Goal: Task Accomplishment & Management: Complete application form

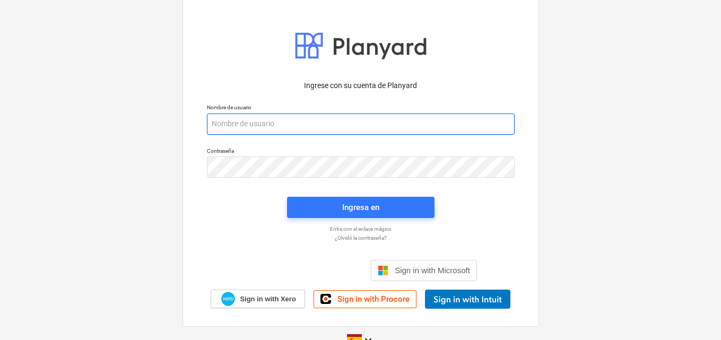
click at [216, 124] on input "email" at bounding box center [361, 124] width 308 height 21
paste input "[EMAIL_ADDRESS][DOMAIN_NAME]"
type input "[EMAIL_ADDRESS][DOMAIN_NAME]"
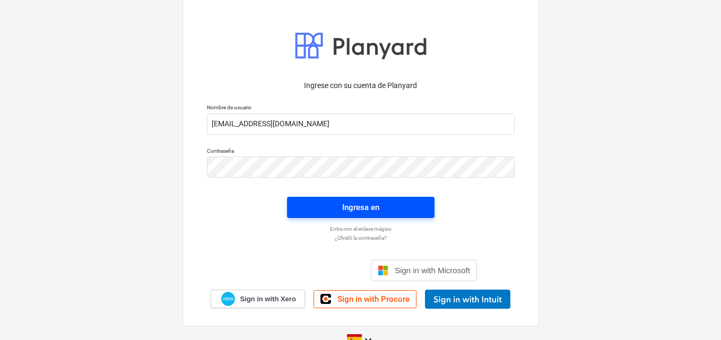
click at [349, 210] on div "Ingresa en" at bounding box center [360, 208] width 37 height 14
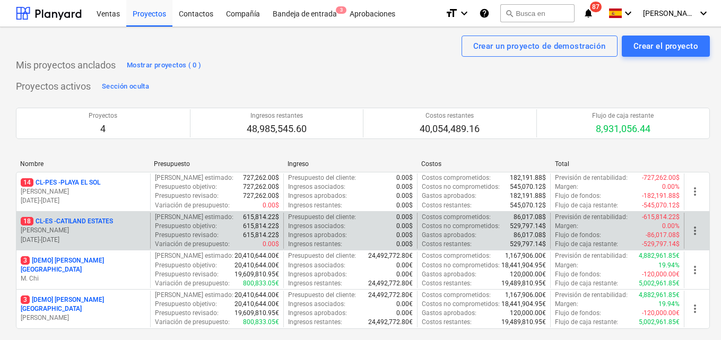
click at [102, 236] on p "[DATE] - [DATE]" at bounding box center [83, 240] width 125 height 9
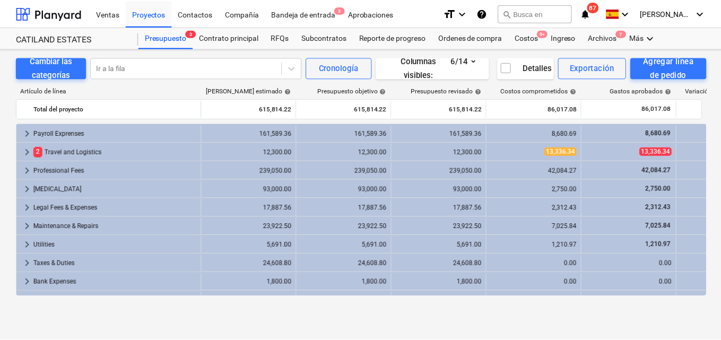
scroll to position [68, 0]
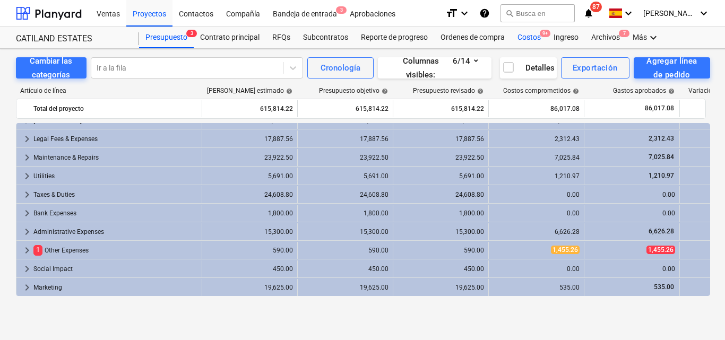
click at [522, 38] on div "Costos 9+" at bounding box center [529, 37] width 36 height 21
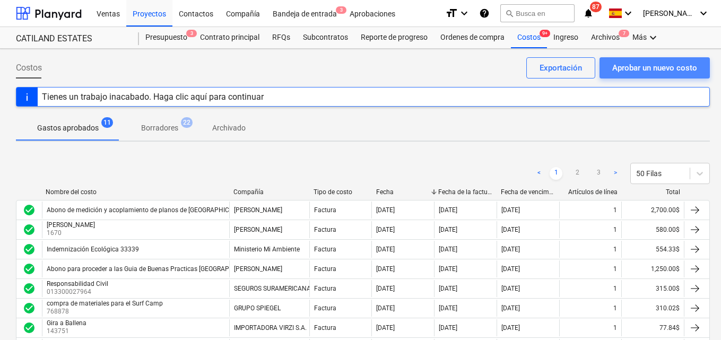
click at [626, 70] on div "Aprobar un nuevo costo" at bounding box center [654, 68] width 85 height 14
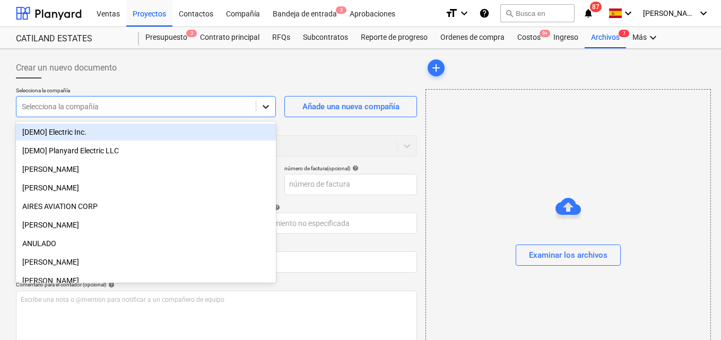
click at [265, 108] on icon at bounding box center [266, 107] width 6 height 4
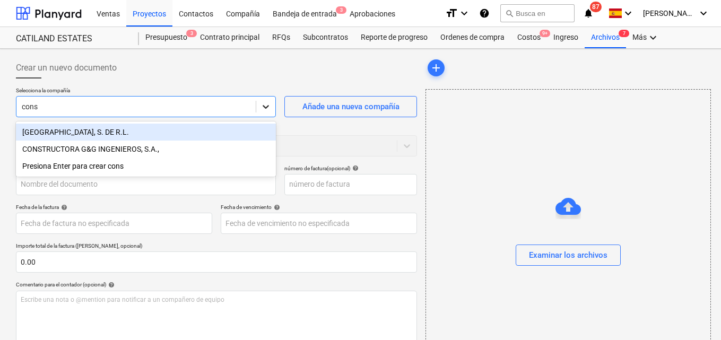
type input "conse"
click at [105, 133] on div "[GEOGRAPHIC_DATA], S. DE R.L." at bounding box center [146, 132] width 260 height 17
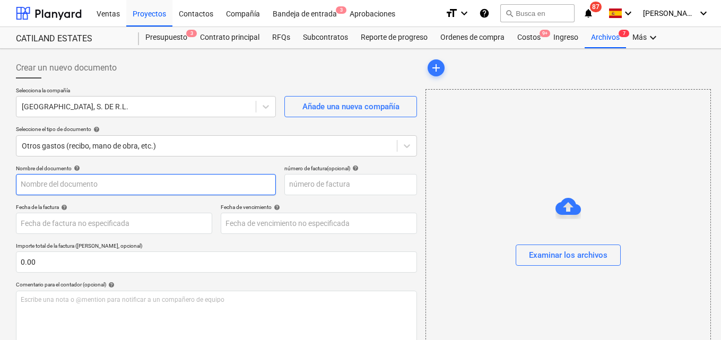
click at [25, 183] on input "text" at bounding box center [146, 184] width 260 height 21
type input "Reembolso a CIUSA"
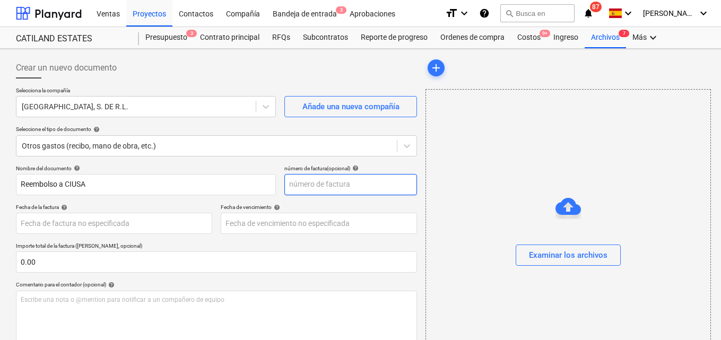
click at [300, 186] on input "text" at bounding box center [350, 184] width 133 height 21
click at [293, 183] on input "00049" at bounding box center [350, 184] width 133 height 21
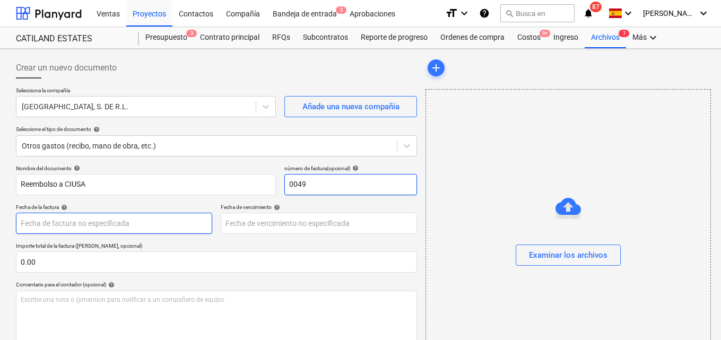
type input "0049"
click at [29, 225] on body "Ventas Proyectos Contactos Compañía Bandeja de entrada 3 Aprobaciones format_si…" at bounding box center [360, 170] width 721 height 340
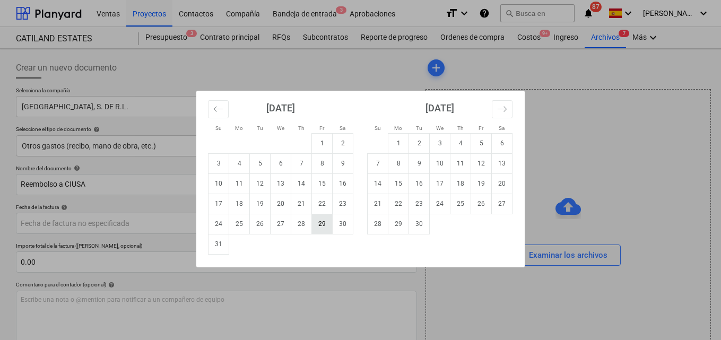
click at [318, 229] on td "29" at bounding box center [322, 224] width 21 height 20
type input "[DATE]"
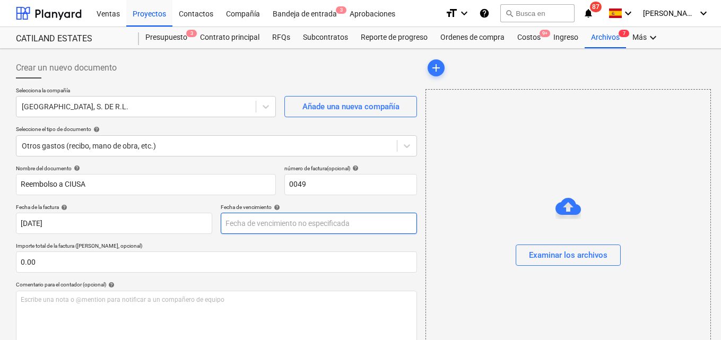
click at [239, 221] on body "Ventas Proyectos Contactos Compañía Bandeja de entrada 3 Aprobaciones format_si…" at bounding box center [360, 170] width 721 height 340
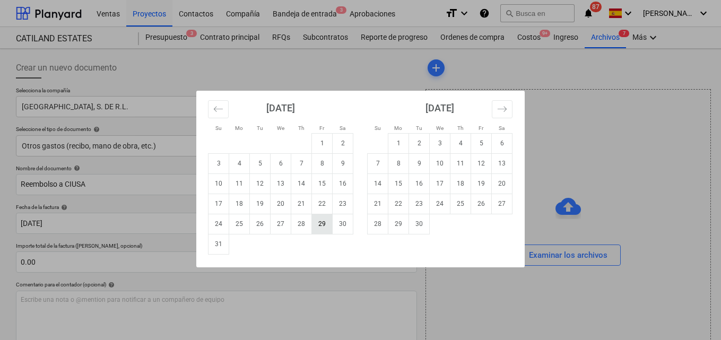
click at [318, 222] on td "29" at bounding box center [322, 224] width 21 height 20
type input "[DATE]"
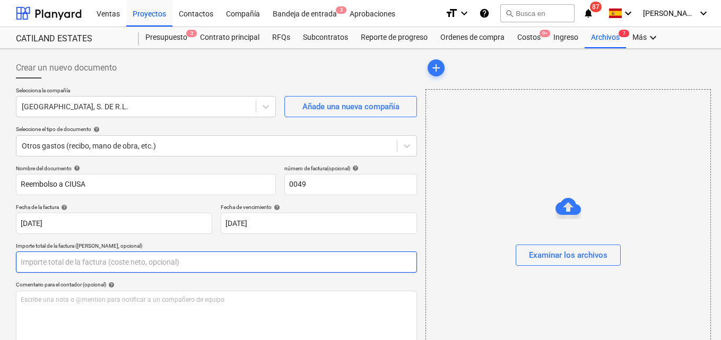
click at [43, 262] on input "text" at bounding box center [216, 262] width 401 height 21
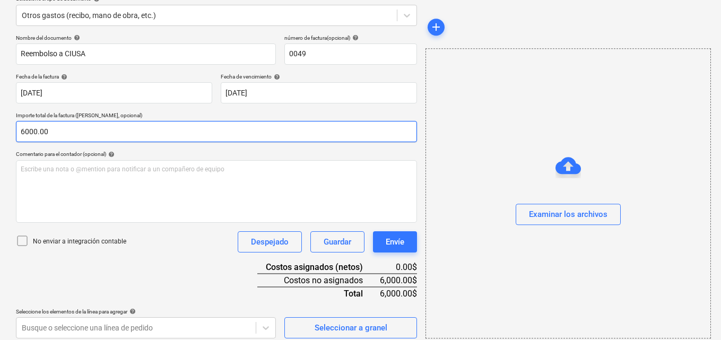
scroll to position [137, 0]
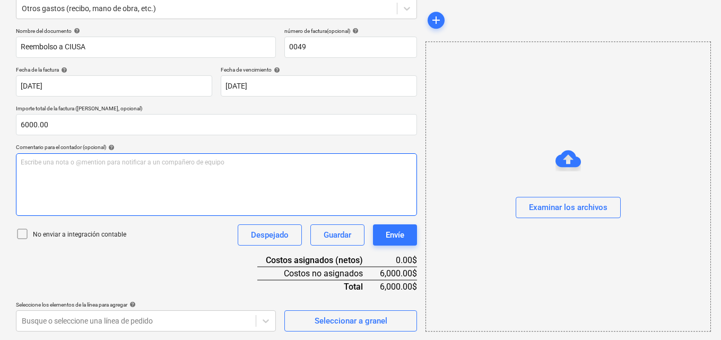
type input "6,000.00"
click at [23, 161] on p "Escribe una nota o @mention para notificar a un compañero de equipo ﻿" at bounding box center [217, 162] width 392 height 9
click at [46, 166] on span "Para aprovacion" at bounding box center [45, 162] width 48 height 7
click at [200, 159] on span "Para aprobación reembolso a CIUSA por gasto pagado de la targeta de credito" at bounding box center [134, 162] width 226 height 7
click at [223, 160] on span "Para aprobación reembolso a CIUSA por gasto pagado de la tarjeta de credito" at bounding box center [132, 162] width 223 height 7
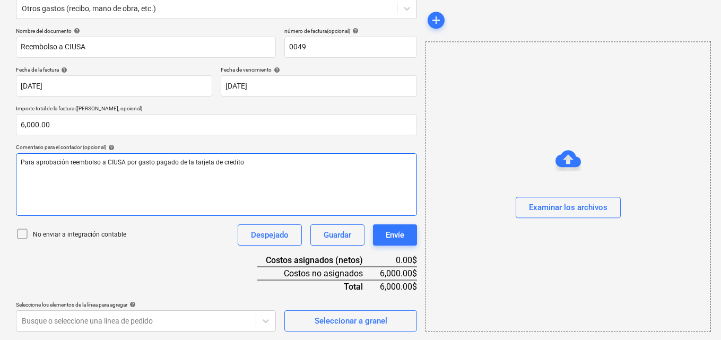
drag, startPoint x: 223, startPoint y: 160, endPoint x: 207, endPoint y: 172, distance: 20.0
click at [207, 172] on div "Para aprobación reembolso a CIUSA por gasto pagado de la tarjeta de credito" at bounding box center [216, 184] width 401 height 63
click at [229, 166] on span "Para aprobación reembolso a CIUSA por gasto pagado de la tarjeta de credito" at bounding box center [132, 162] width 223 height 7
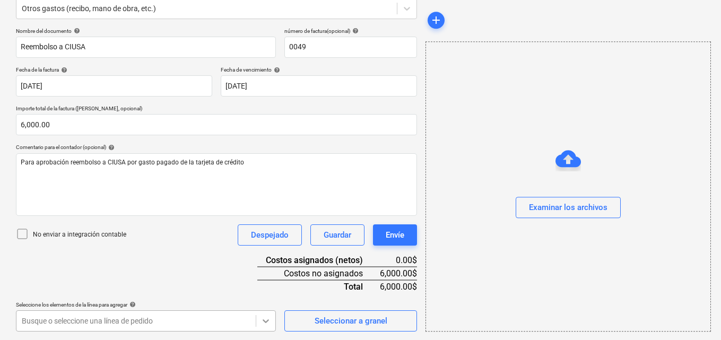
scroll to position [295, 0]
click at [265, 203] on body "Ventas Proyectos Contactos Compañía Bandeja de entrada 3 Aprobaciones format_si…" at bounding box center [360, 33] width 721 height 340
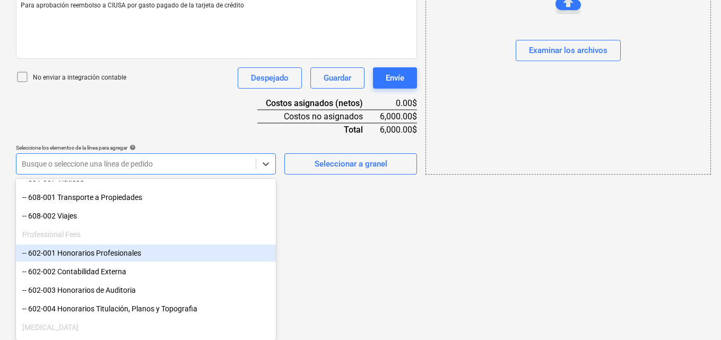
scroll to position [212, 0]
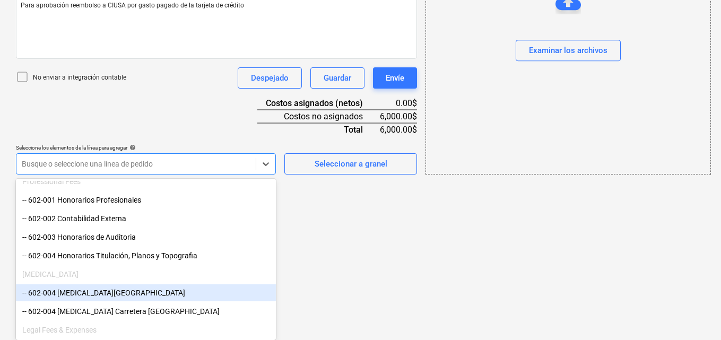
click at [127, 295] on div "-- 602-004 [MEDICAL_DATA][GEOGRAPHIC_DATA]" at bounding box center [146, 292] width 260 height 17
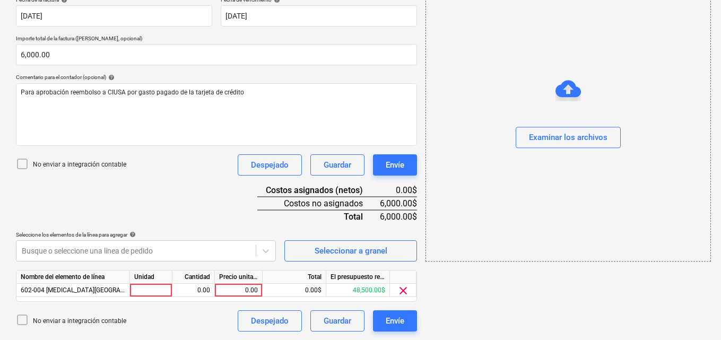
scroll to position [207, 0]
click at [144, 288] on div at bounding box center [151, 290] width 42 height 13
type input "1"
click at [195, 292] on div "0.00" at bounding box center [193, 290] width 33 height 13
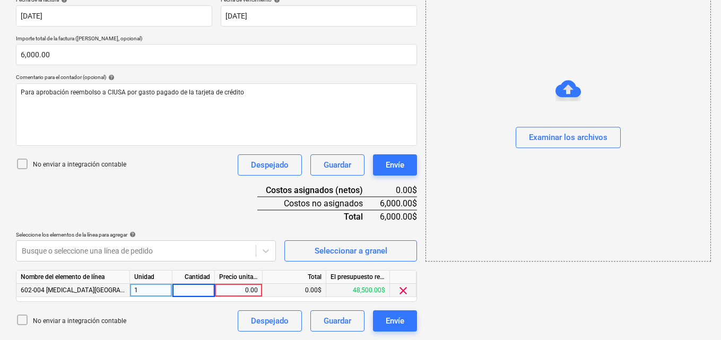
type input "1"
click at [242, 292] on div "0.00" at bounding box center [238, 290] width 39 height 13
type input "6000.00"
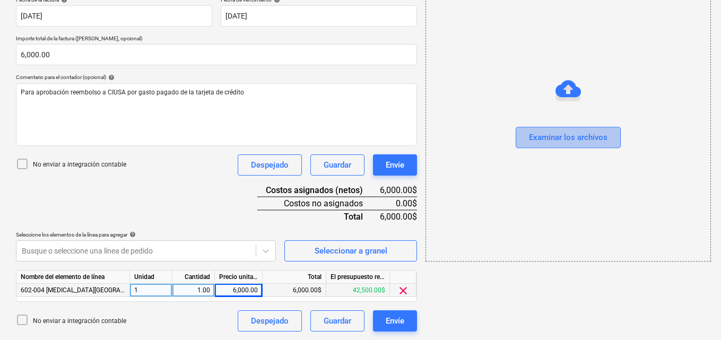
click at [570, 145] on button "Examinar los archivos" at bounding box center [568, 137] width 105 height 21
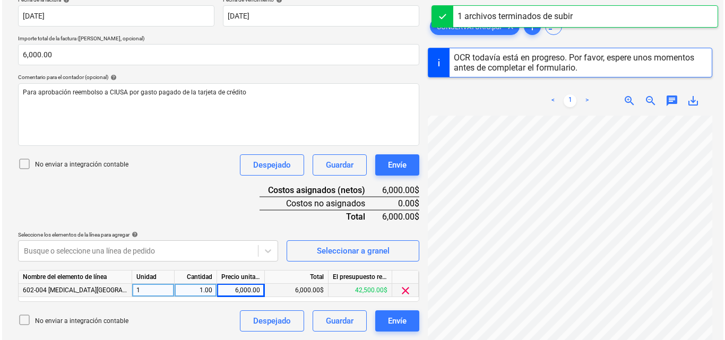
scroll to position [118, 0]
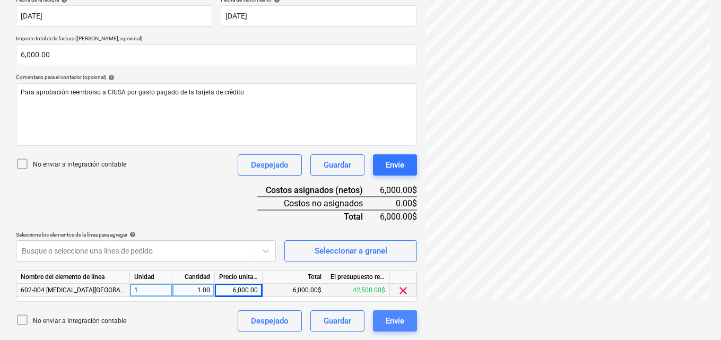
click at [405, 319] on button "Envíe" at bounding box center [395, 320] width 44 height 21
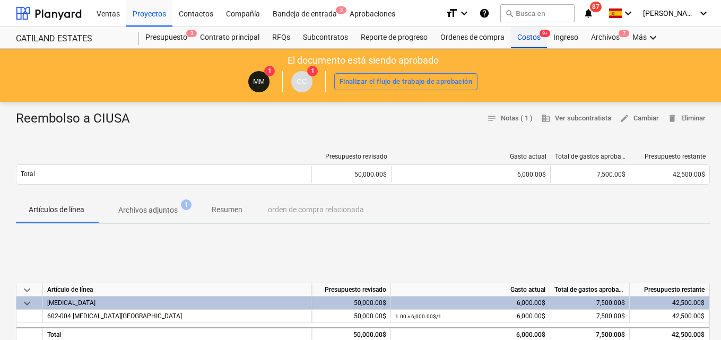
click at [530, 35] on div "Costos 9+" at bounding box center [529, 37] width 36 height 21
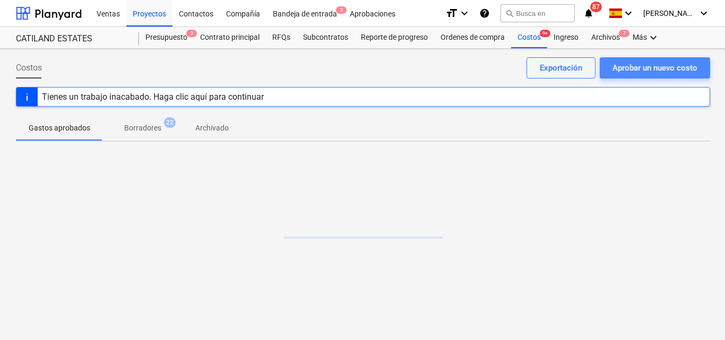
click at [620, 65] on div "Aprobar un nuevo costo" at bounding box center [654, 68] width 85 height 14
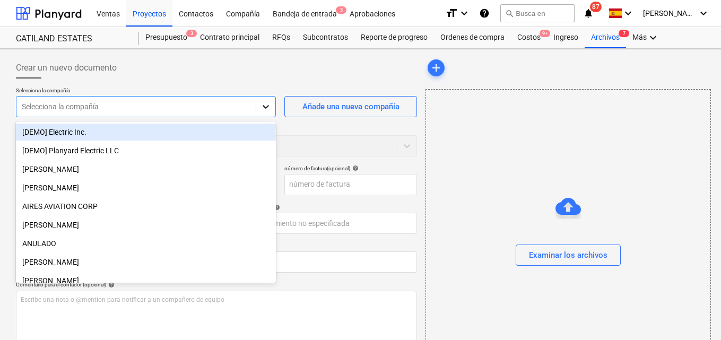
click at [266, 111] on icon at bounding box center [266, 106] width 11 height 11
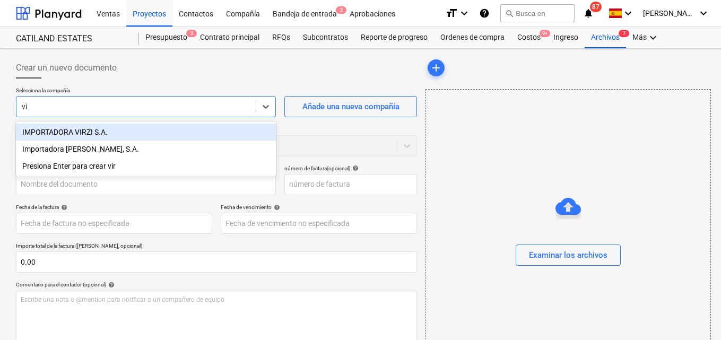
type input "v"
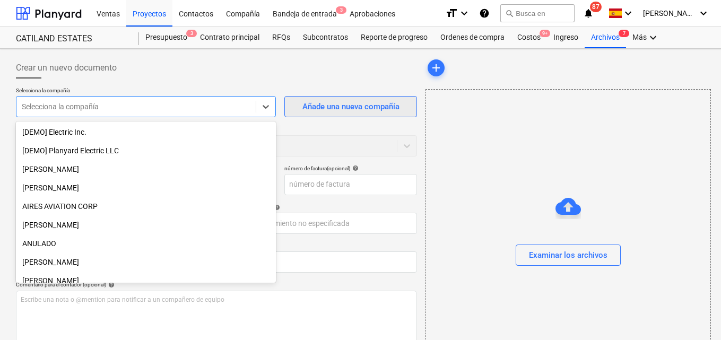
click at [333, 108] on div "Añade una nueva compañía" at bounding box center [350, 107] width 97 height 14
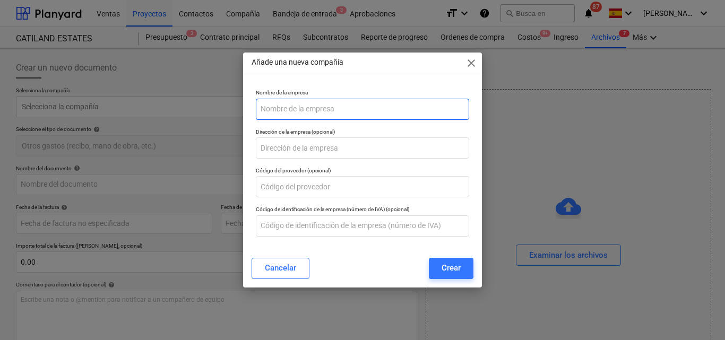
click at [313, 105] on input "text" at bounding box center [362, 109] width 213 height 21
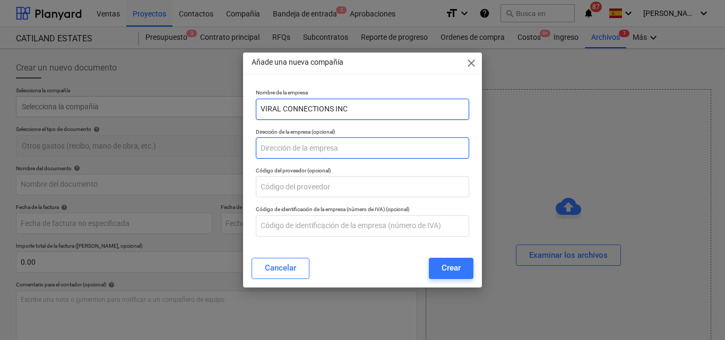
type input "VIRAL CONNECTIONS INC"
click at [337, 153] on input "text" at bounding box center [362, 147] width 213 height 21
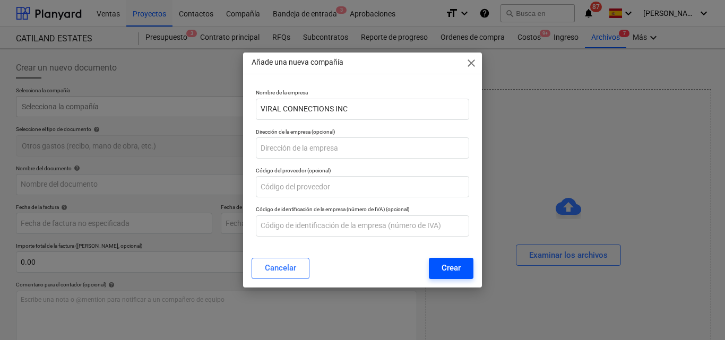
click at [452, 273] on div "Crear" at bounding box center [450, 268] width 19 height 14
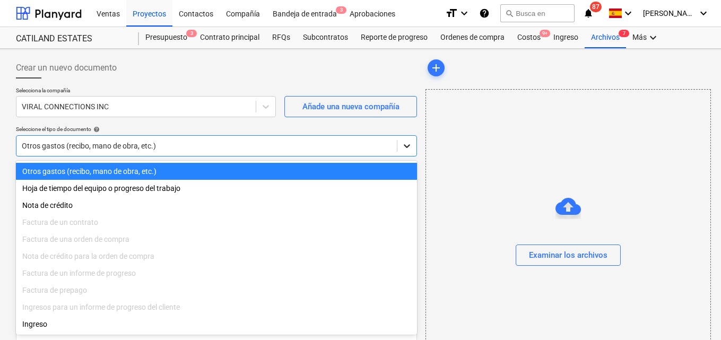
click at [411, 146] on icon at bounding box center [407, 146] width 11 height 11
click at [125, 169] on div "Otros gastos (recibo, mano de obra, etc.)" at bounding box center [216, 171] width 401 height 17
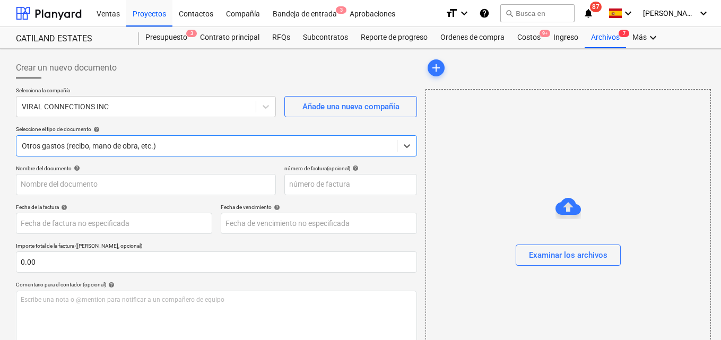
scroll to position [53, 0]
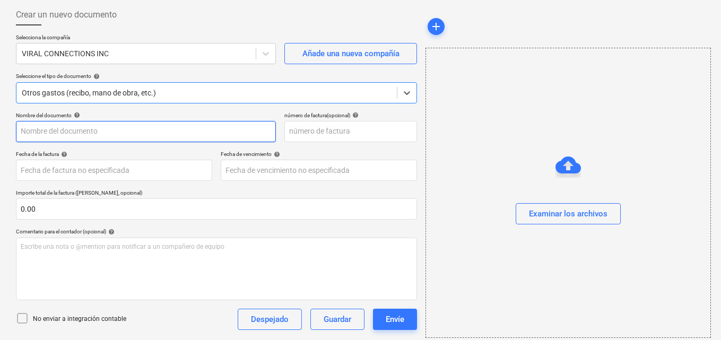
click at [99, 135] on input "text" at bounding box center [146, 131] width 260 height 21
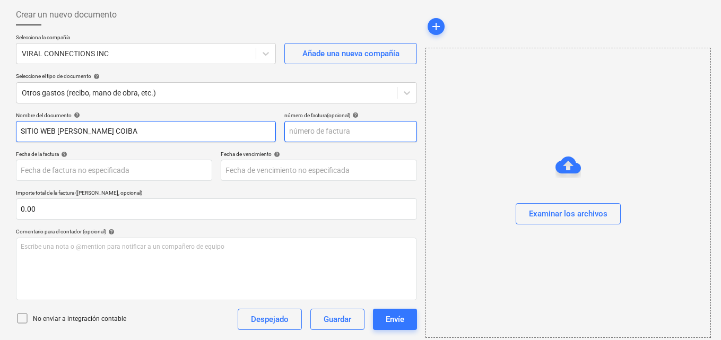
type input "SITIO WEB [PERSON_NAME] COIBA"
click at [323, 127] on input "text" at bounding box center [350, 131] width 133 height 21
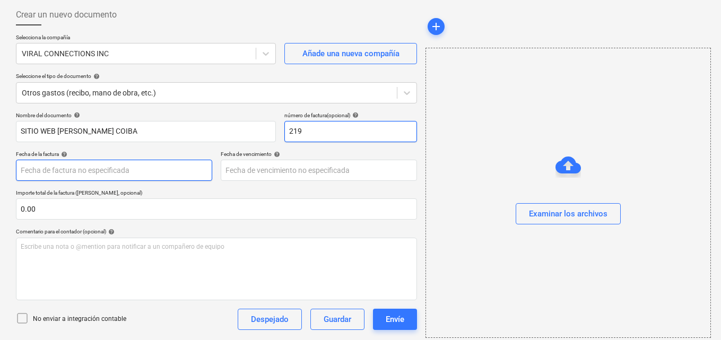
type input "219"
click at [125, 175] on body "Ventas Proyectos Contactos Compañía Bandeja de entrada 3 Aprobaciones format_si…" at bounding box center [360, 117] width 721 height 340
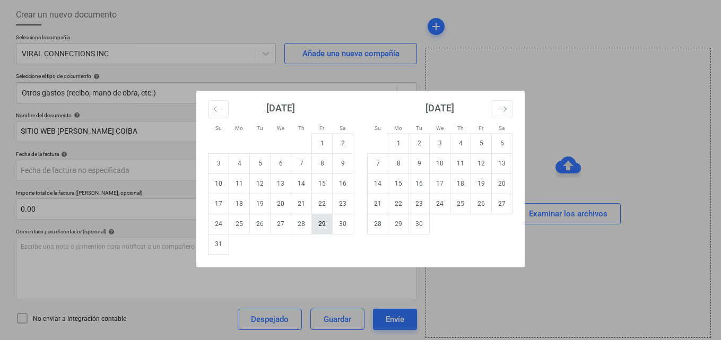
click at [318, 218] on td "29" at bounding box center [322, 224] width 21 height 20
type input "[DATE]"
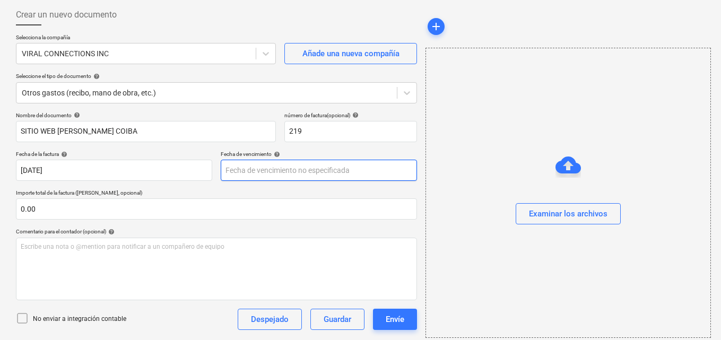
click at [345, 174] on body "Ventas Proyectos Contactos Compañía Bandeja de entrada 3 Aprobaciones format_si…" at bounding box center [360, 117] width 721 height 340
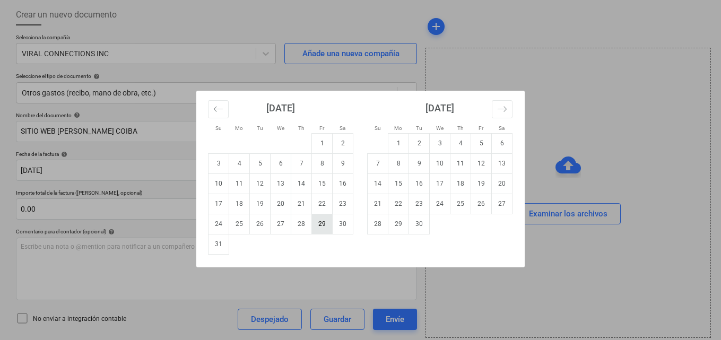
click at [319, 223] on td "29" at bounding box center [322, 224] width 21 height 20
type input "[DATE]"
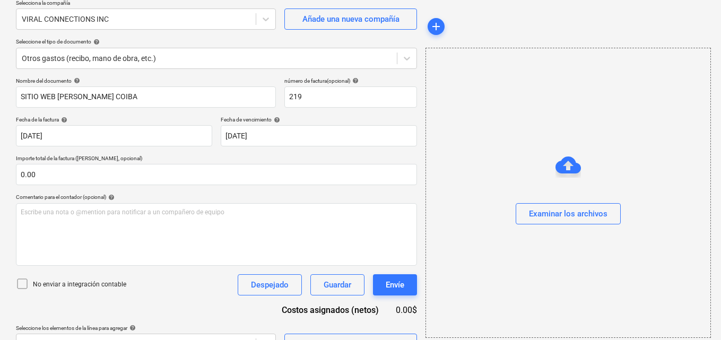
scroll to position [106, 0]
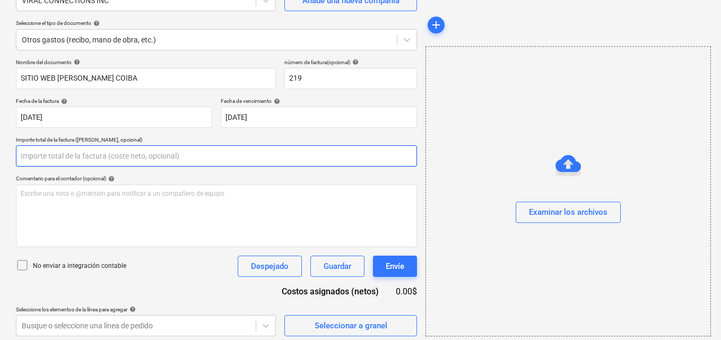
click at [66, 162] on input "text" at bounding box center [216, 155] width 401 height 21
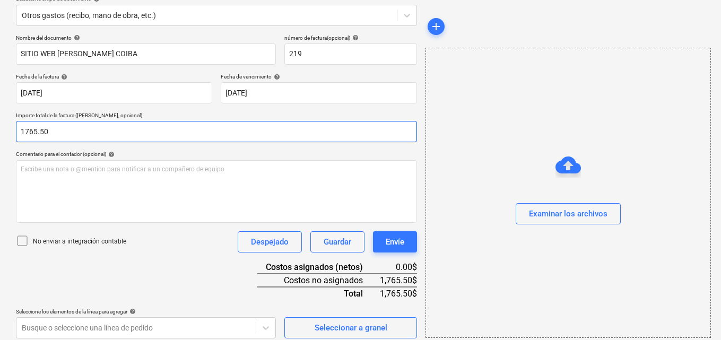
scroll to position [137, 0]
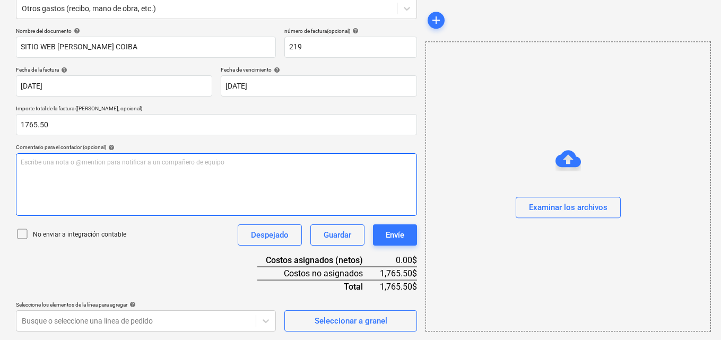
type input "1,765.50"
click at [40, 164] on p "Escribe una nota o @mention para notificar a un compañero de equipo ﻿" at bounding box center [217, 162] width 392 height 9
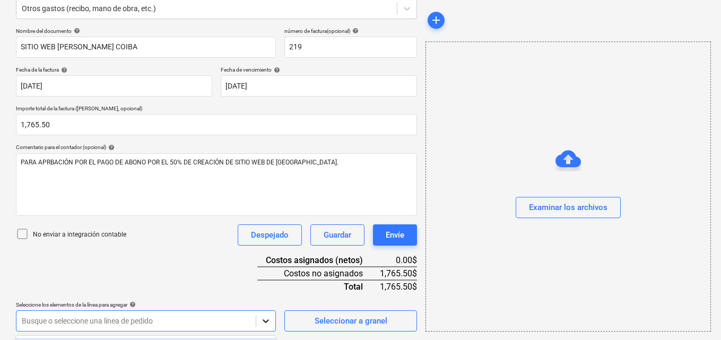
click at [256, 203] on body "Ventas Proyectos Contactos Compañía Bandeja de entrada 3 Aprobaciones format_si…" at bounding box center [360, 33] width 721 height 340
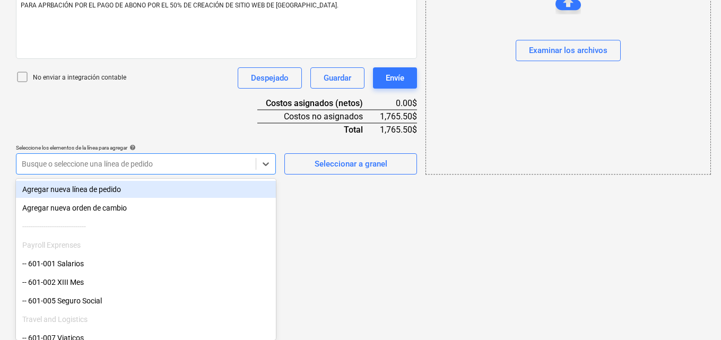
click at [102, 163] on div "Nombre del documento help SITIO WEB [PERSON_NAME] COIBA número de factura (opci…" at bounding box center [216, 23] width 401 height 304
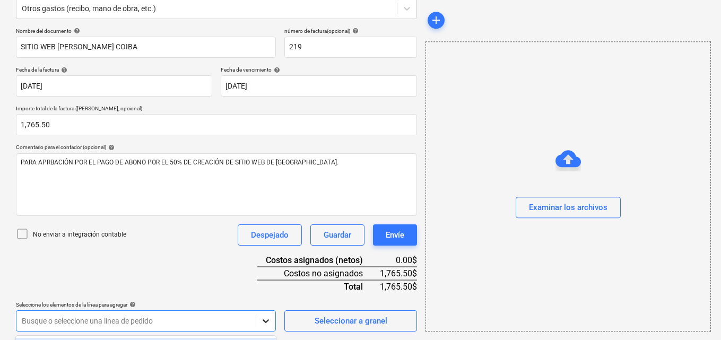
click at [272, 203] on body "Ventas Proyectos Contactos Compañía Bandeja de entrada 3 Aprobaciones format_si…" at bounding box center [360, 33] width 721 height 340
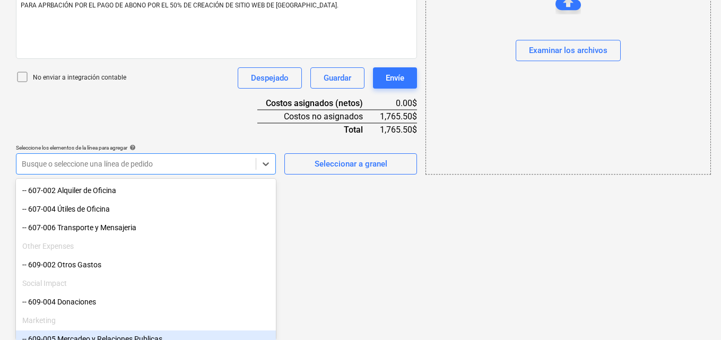
scroll to position [751, 0]
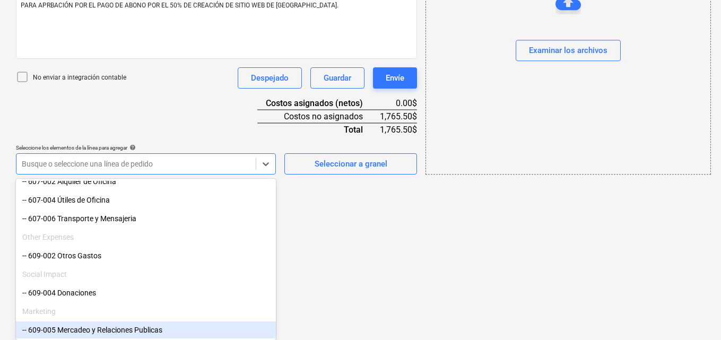
click at [178, 332] on div "-- 609-005 Mercadeo y Relaciones Publicas" at bounding box center [146, 330] width 260 height 17
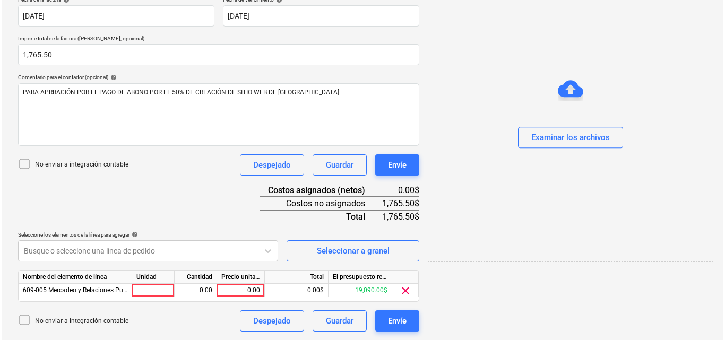
scroll to position [207, 0]
click at [157, 289] on div at bounding box center [151, 290] width 42 height 13
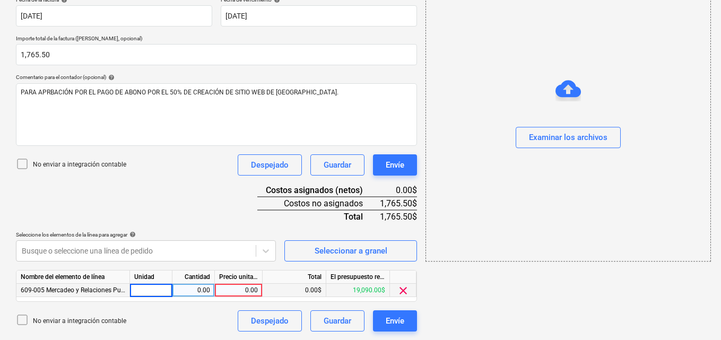
type input "1"
click at [204, 292] on div "0.00" at bounding box center [193, 290] width 33 height 13
type input "1"
click at [236, 288] on div "0.00" at bounding box center [238, 290] width 39 height 13
type input "1765.50"
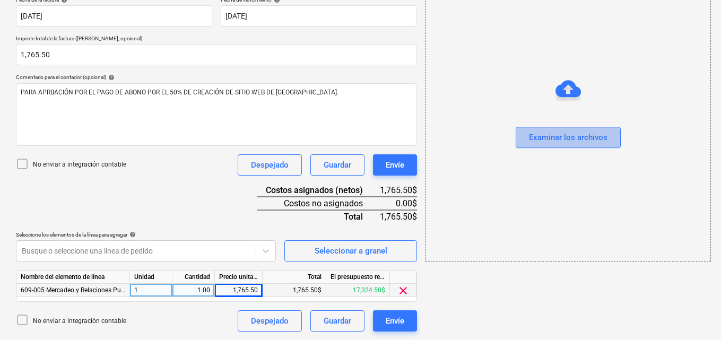
click at [529, 133] on div "Examinar los archivos" at bounding box center [568, 138] width 79 height 14
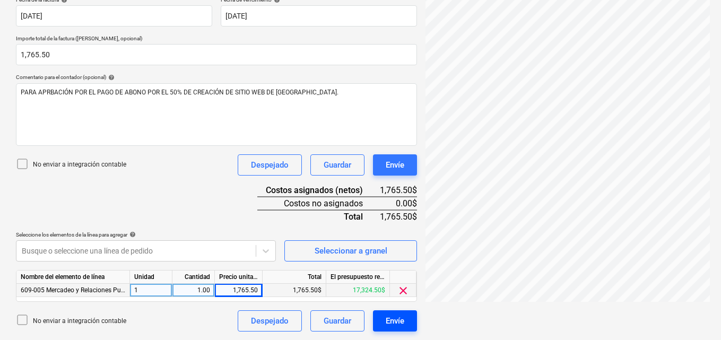
click at [399, 320] on div "Envíe" at bounding box center [395, 321] width 19 height 14
